Goal: Navigation & Orientation: Find specific page/section

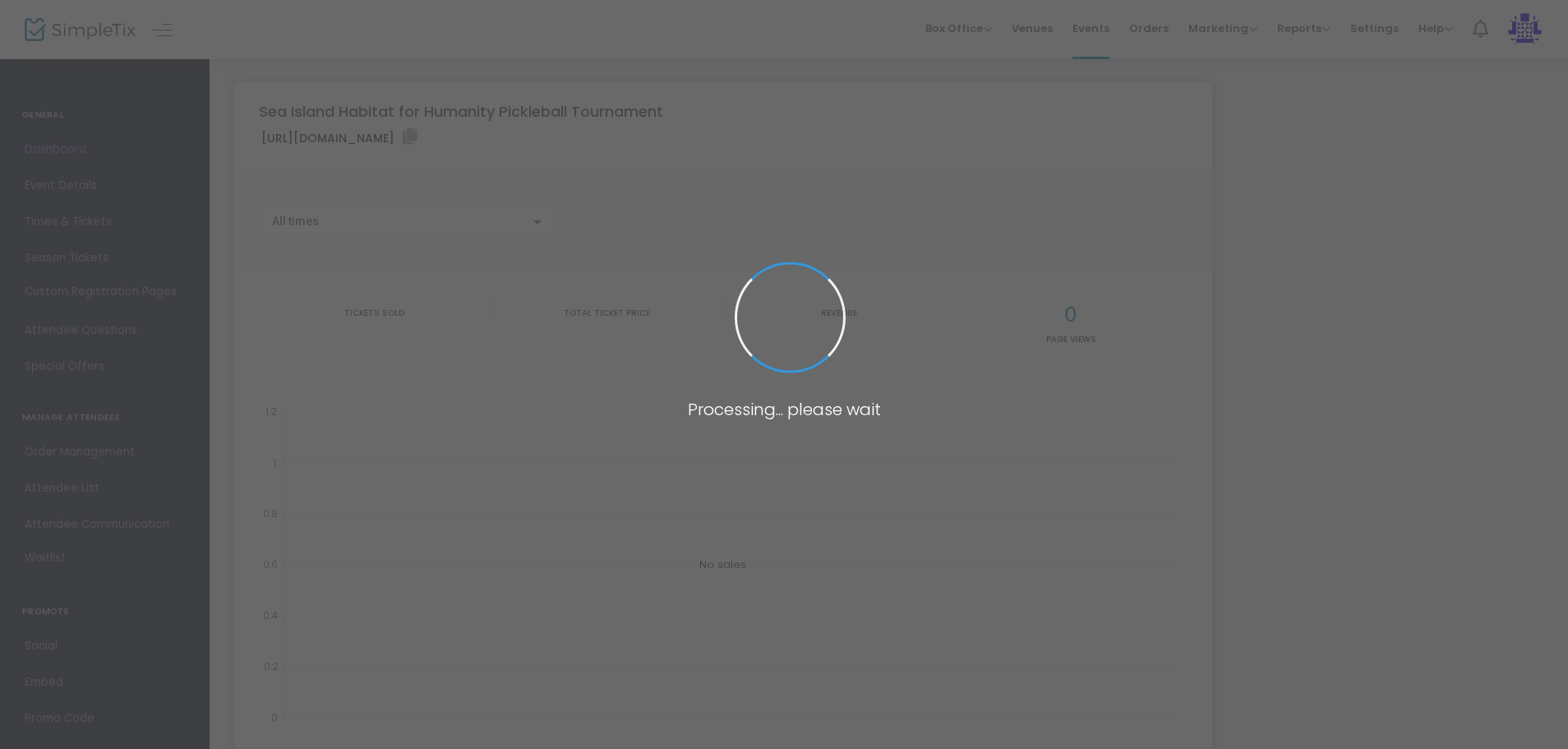
type input "[URL][DOMAIN_NAME]"
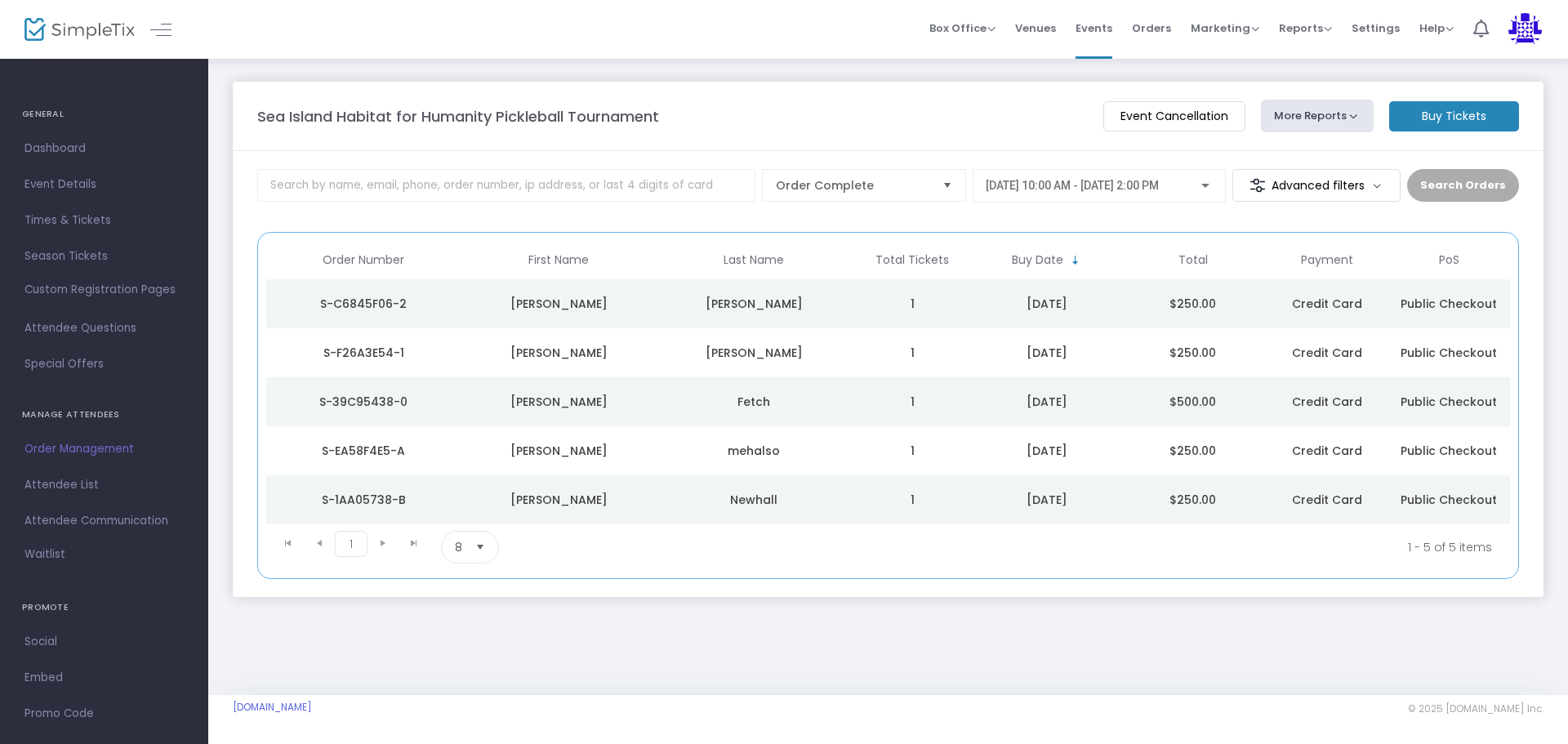
click at [62, 145] on span "Dashboard" at bounding box center [104, 148] width 159 height 21
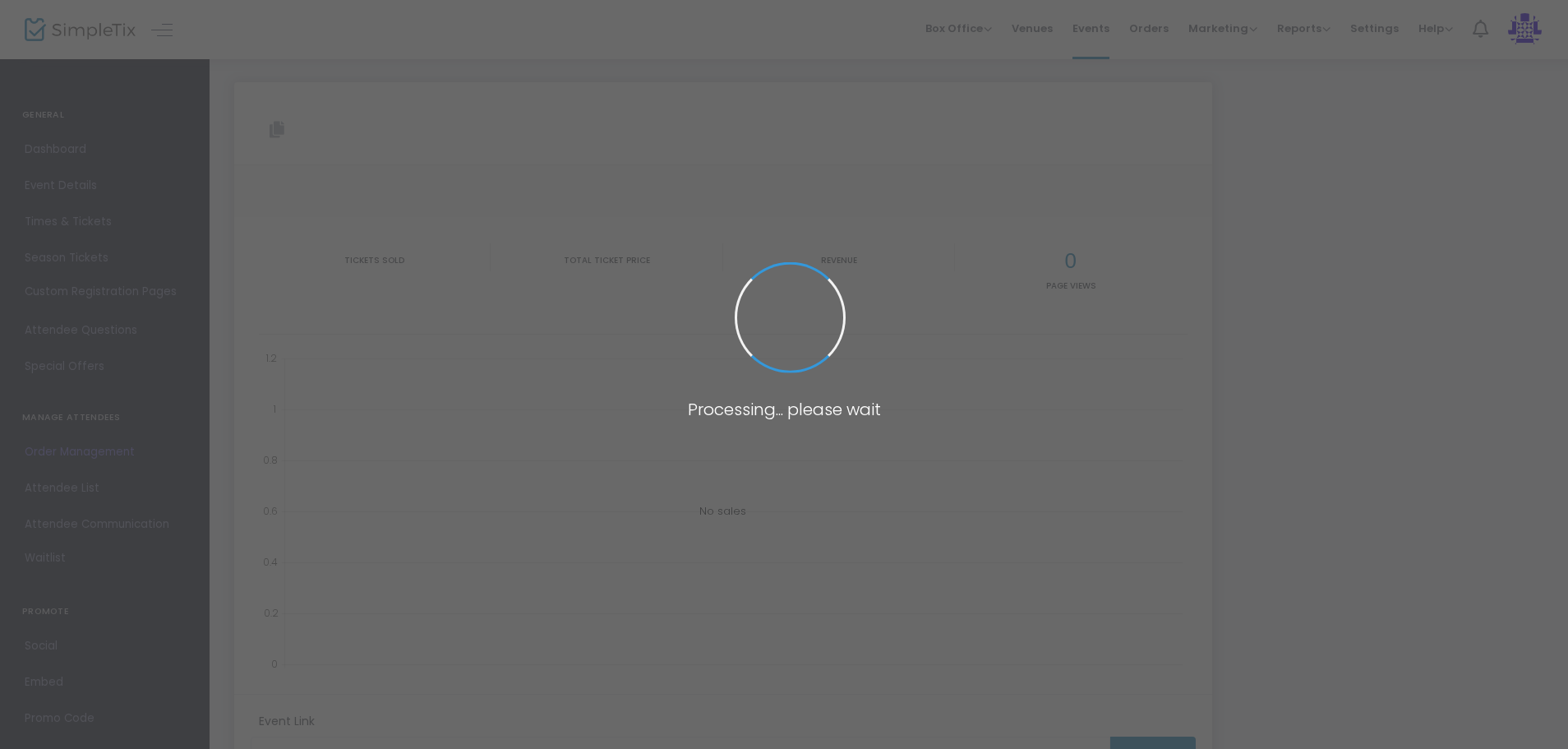
type input "[URL][DOMAIN_NAME]"
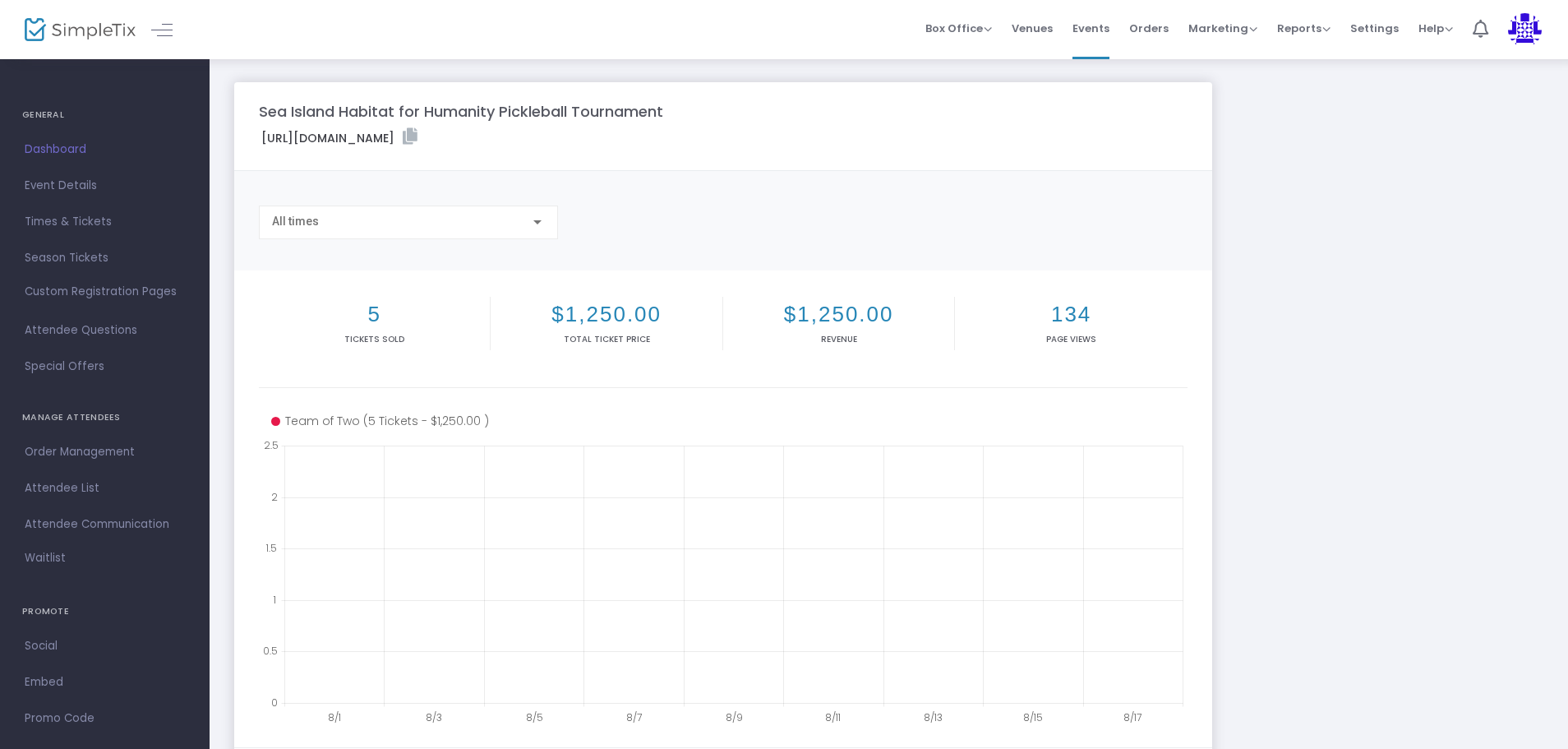
scroll to position [258, 0]
